Goal: Transaction & Acquisition: Purchase product/service

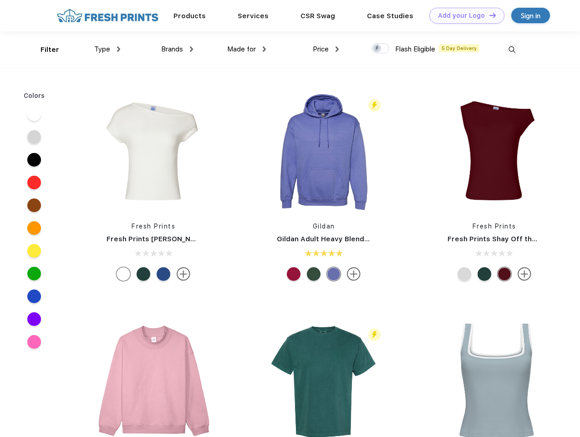
scroll to position [0, 0]
click at [463, 15] on link "Add your Logo Design Tool" at bounding box center [466, 16] width 75 height 16
click at [0, 0] on div "Design Tool" at bounding box center [0, 0] width 0 height 0
click at [488, 15] on link "Add your Logo Design Tool" at bounding box center [466, 16] width 75 height 16
click at [44, 50] on div "Filter" at bounding box center [50, 50] width 19 height 10
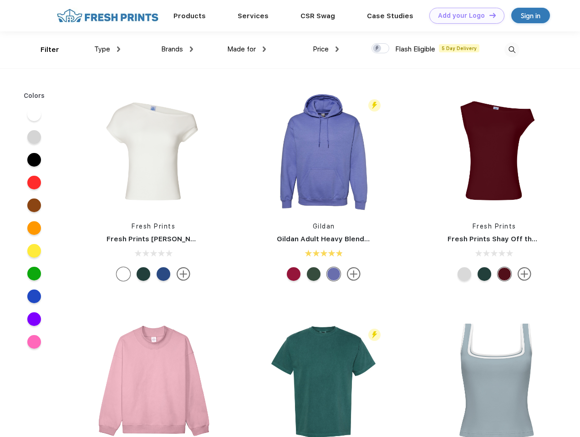
click at [107, 49] on span "Type" at bounding box center [102, 49] width 16 height 8
click at [177, 49] on span "Brands" at bounding box center [172, 49] width 22 height 8
click at [247, 49] on span "Made for" at bounding box center [241, 49] width 29 height 8
click at [326, 49] on span "Price" at bounding box center [321, 49] width 16 height 8
click at [381, 49] on div at bounding box center [380, 48] width 18 height 10
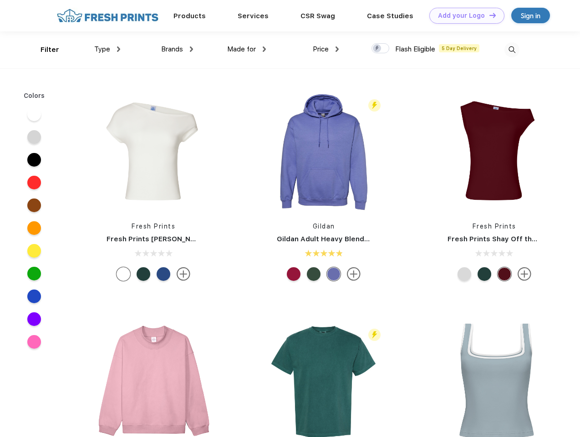
click at [377, 49] on input "checkbox" at bounding box center [374, 46] width 6 height 6
click at [512, 50] on img at bounding box center [511, 49] width 15 height 15
